Goal: Information Seeking & Learning: Learn about a topic

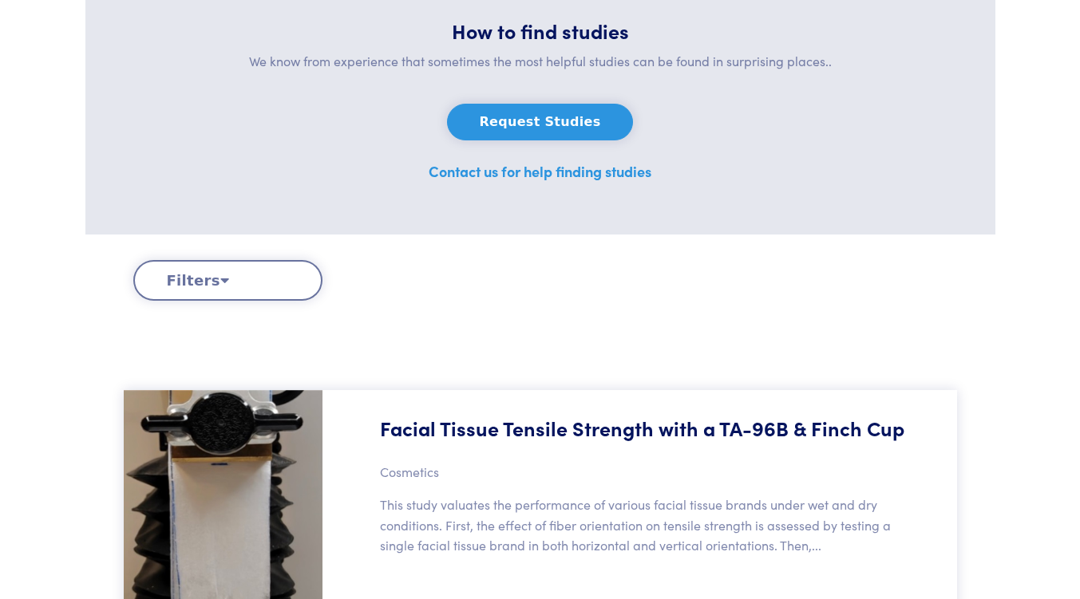
scroll to position [314, 0]
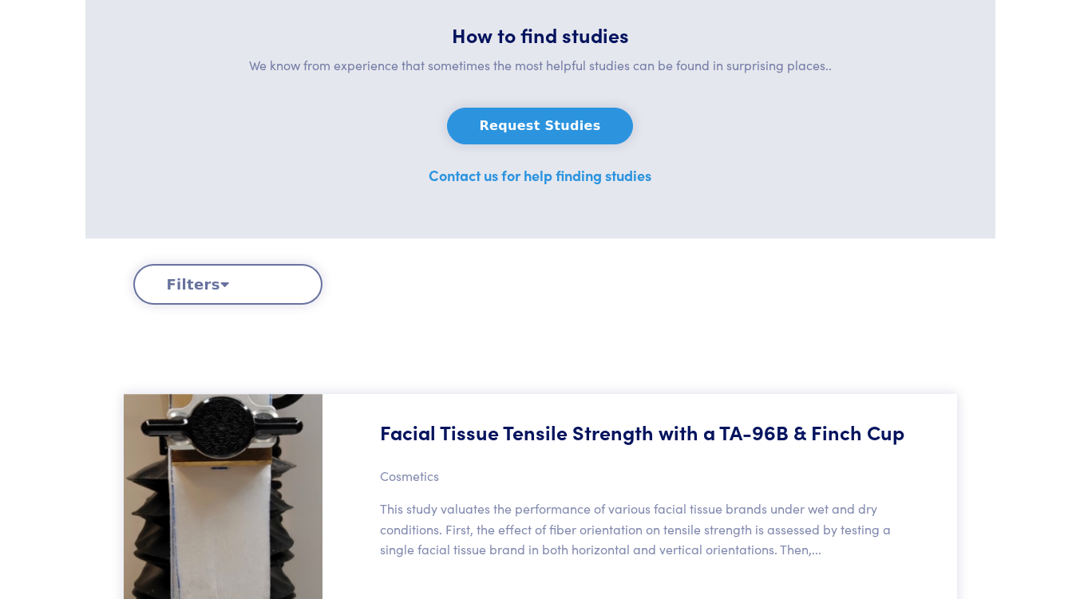
click at [207, 291] on button "Filters" at bounding box center [227, 284] width 189 height 41
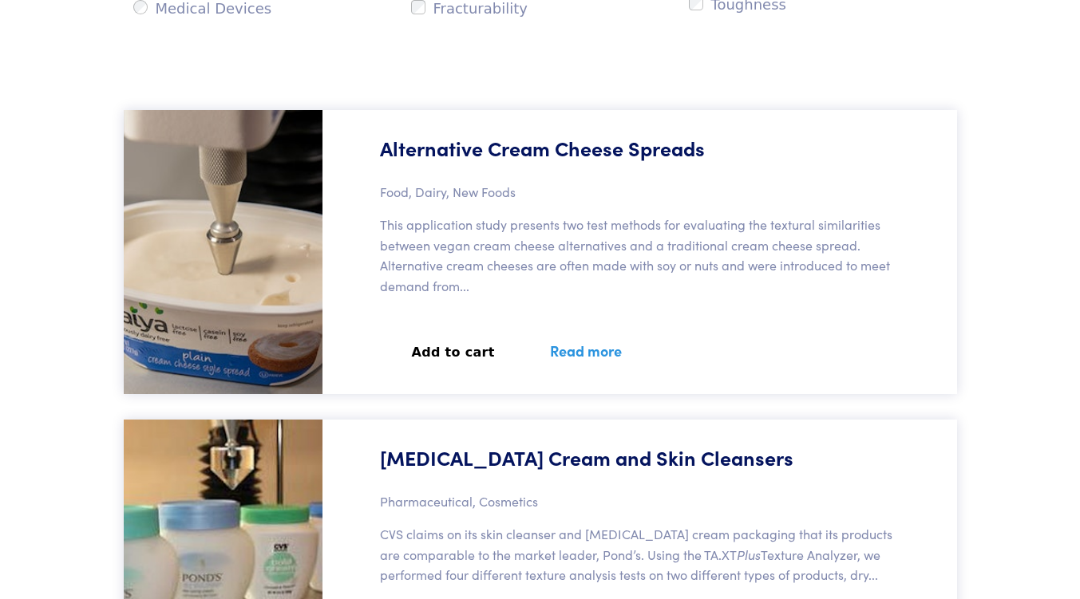
scroll to position [889, 0]
click at [513, 147] on h5 "Alternative Cream Cheese Spreads" at bounding box center [542, 147] width 325 height 28
click at [574, 351] on link "Read more" at bounding box center [586, 350] width 110 height 58
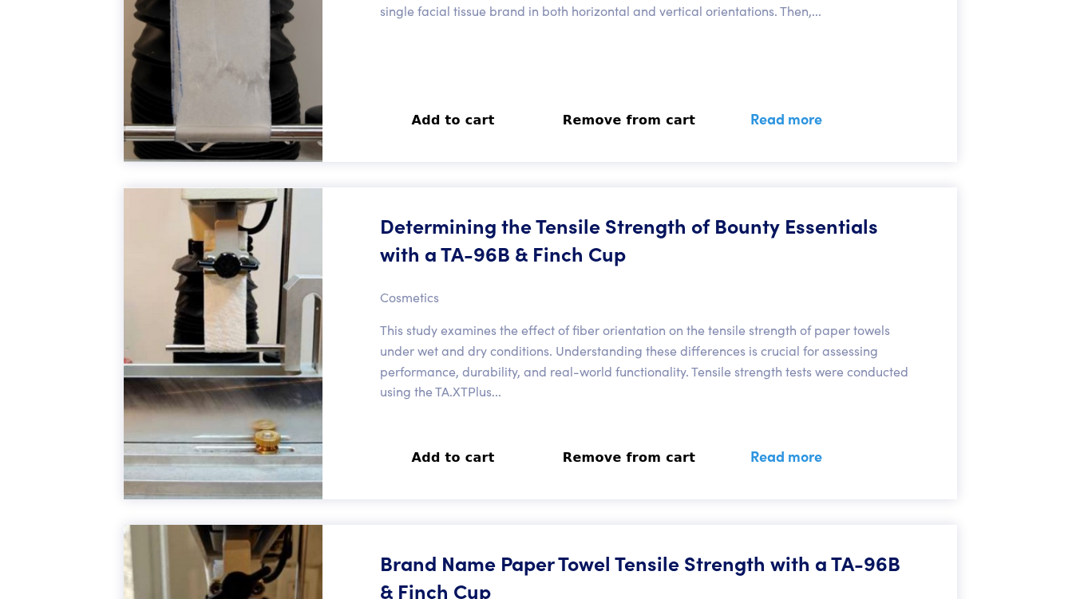
scroll to position [889, 0]
